Goal: Task Accomplishment & Management: Complete application form

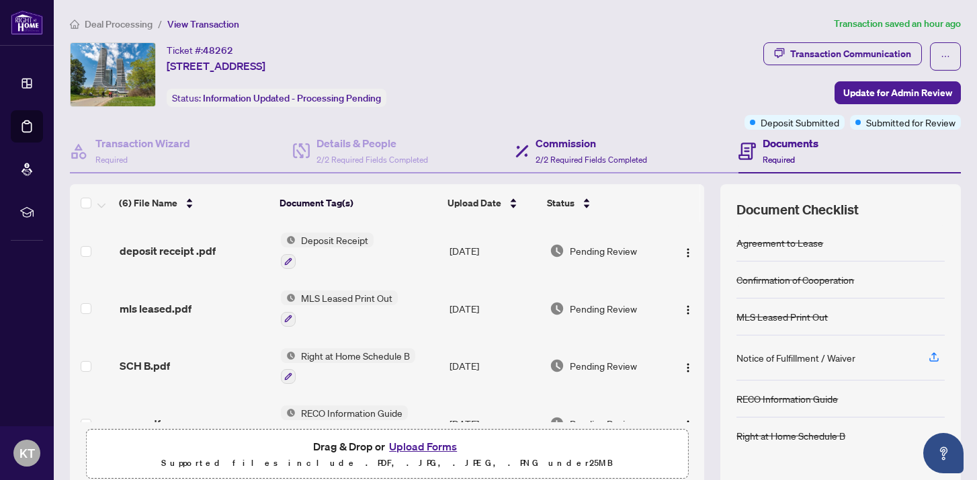
scroll to position [102, 0]
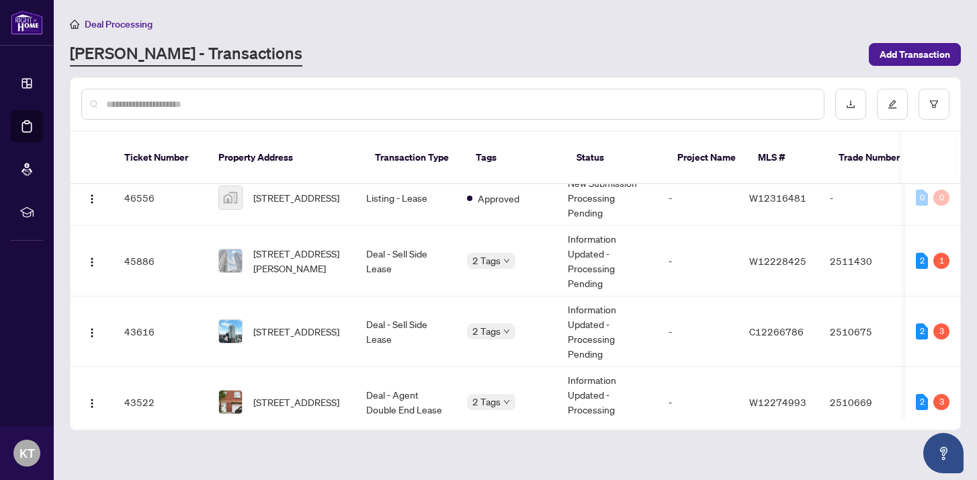
scroll to position [435, 0]
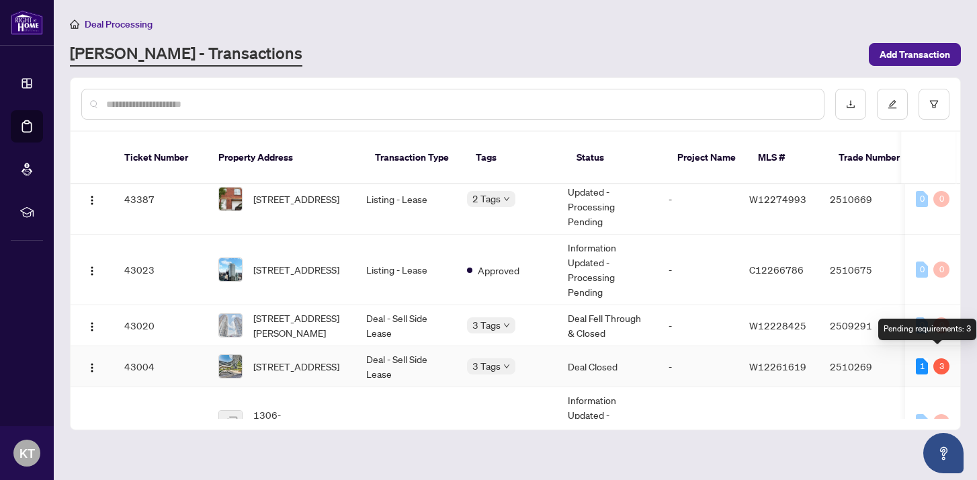
click at [939, 360] on div "3" at bounding box center [942, 366] width 16 height 16
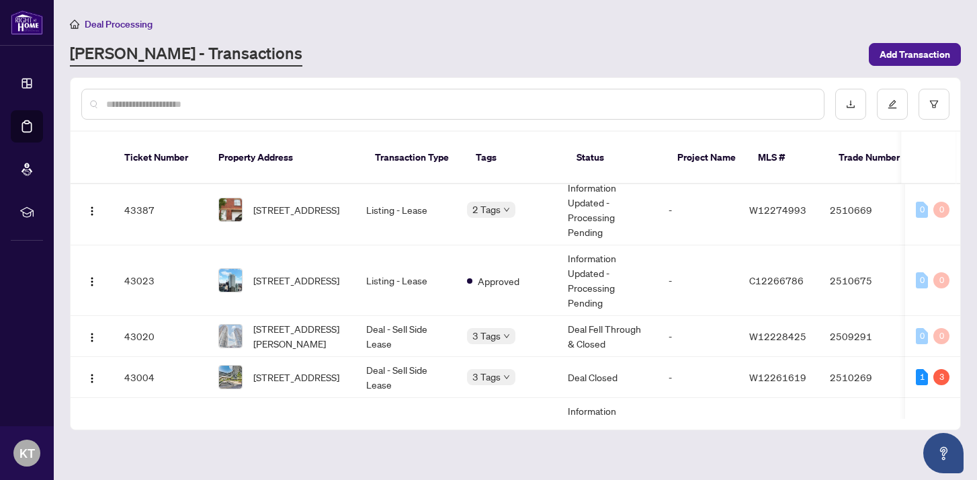
scroll to position [464, 0]
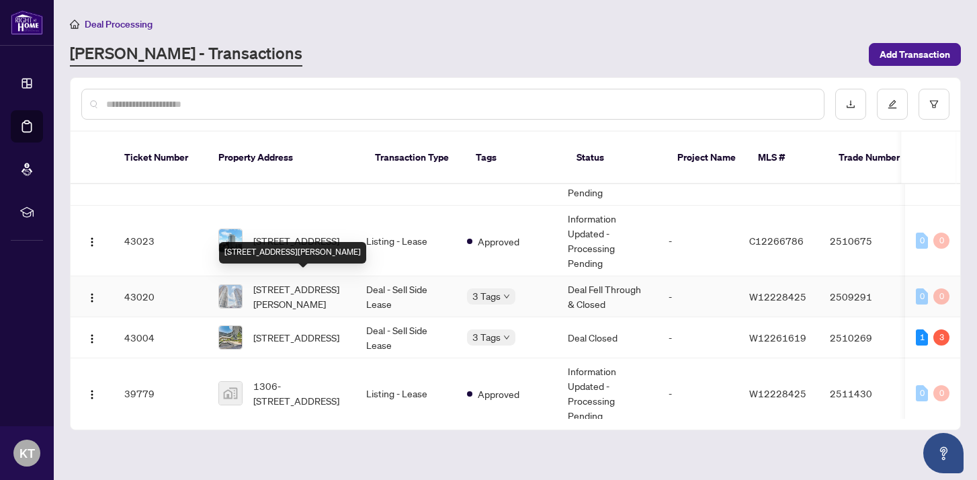
click at [268, 291] on span "[STREET_ADDRESS][PERSON_NAME]" at bounding box center [298, 297] width 91 height 30
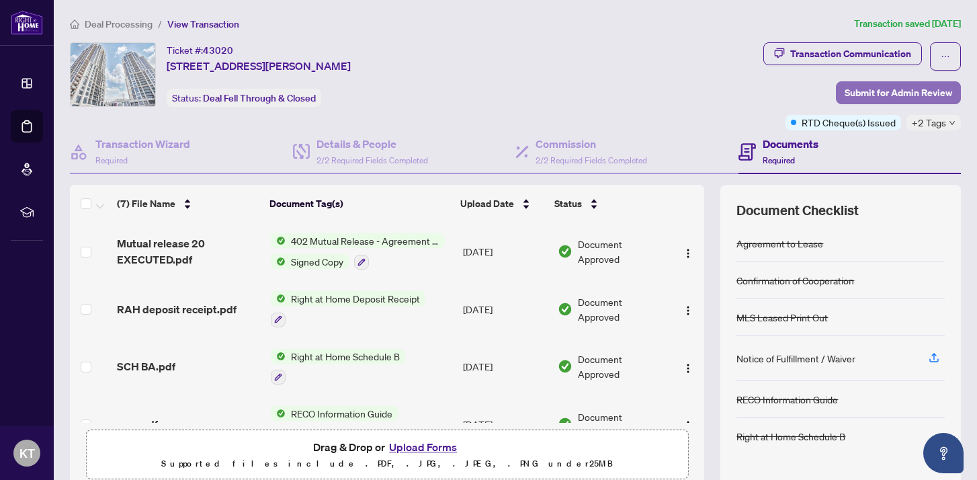
click at [900, 98] on span "Submit for Admin Review" at bounding box center [899, 93] width 108 height 22
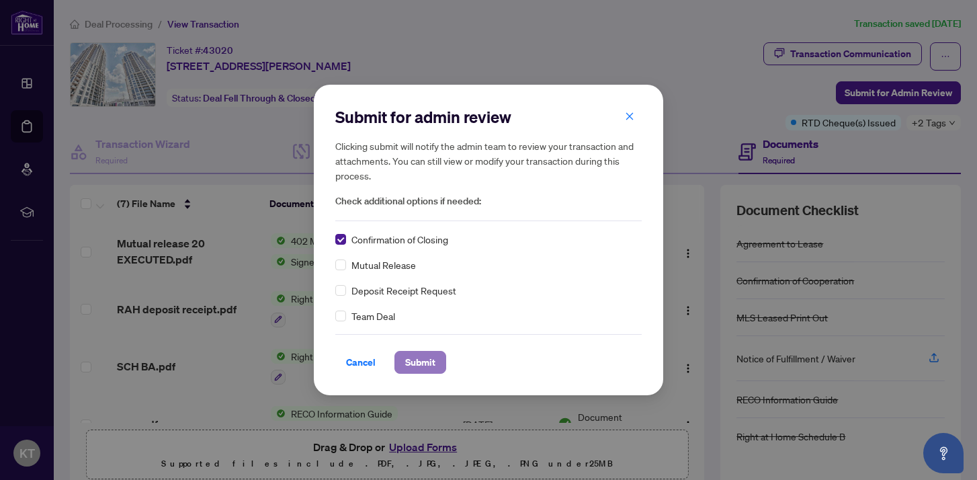
click at [415, 364] on span "Submit" at bounding box center [420, 363] width 30 height 22
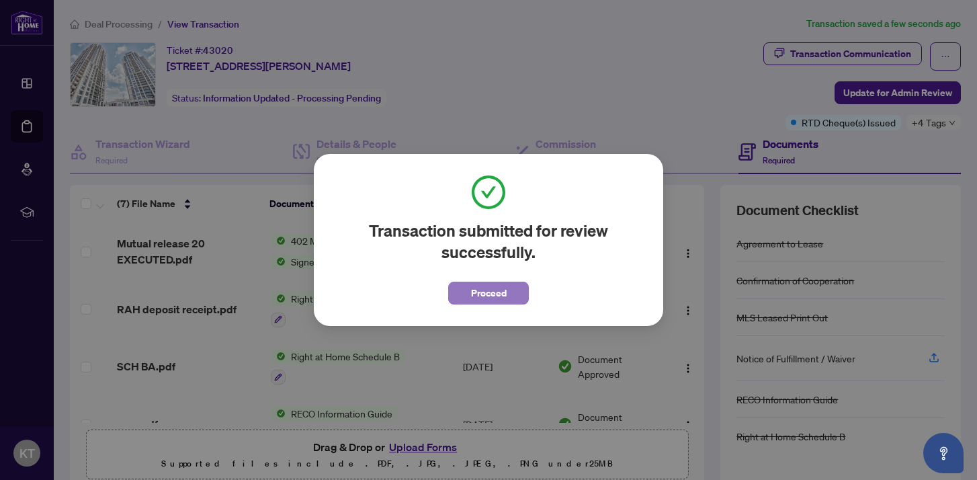
click at [502, 292] on span "Proceed" at bounding box center [489, 293] width 36 height 22
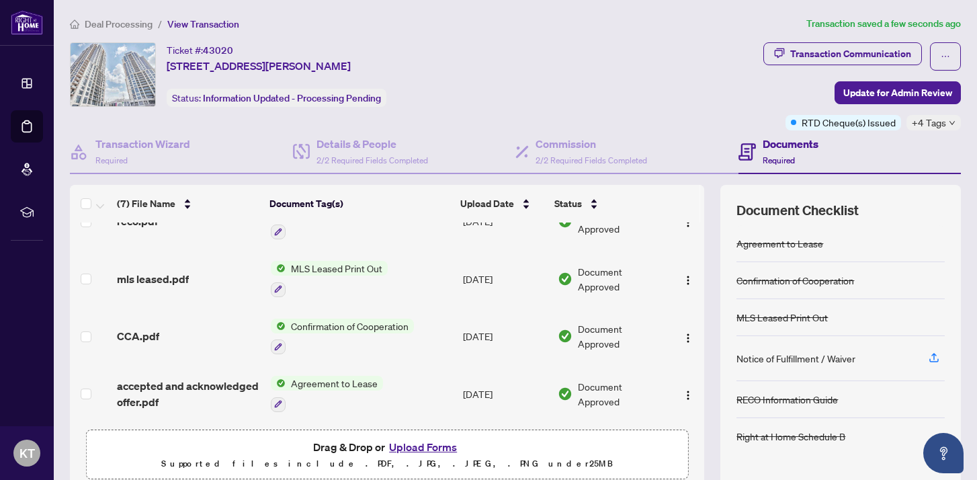
scroll to position [104, 0]
